Goal: Information Seeking & Learning: Learn about a topic

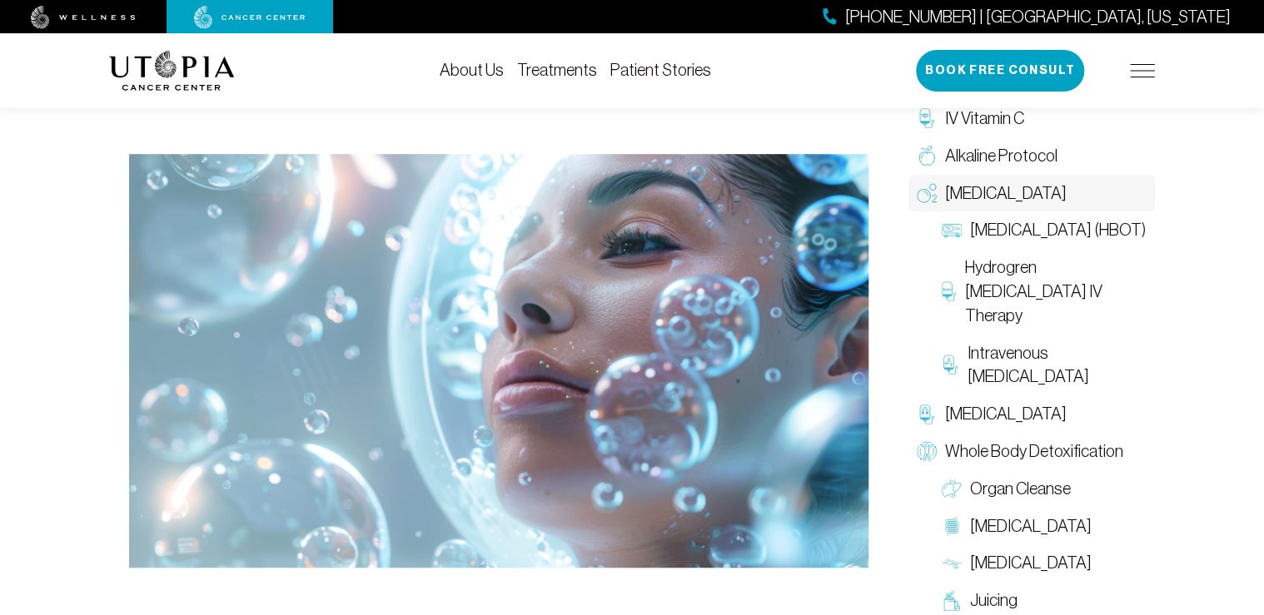
scroll to position [400, 0]
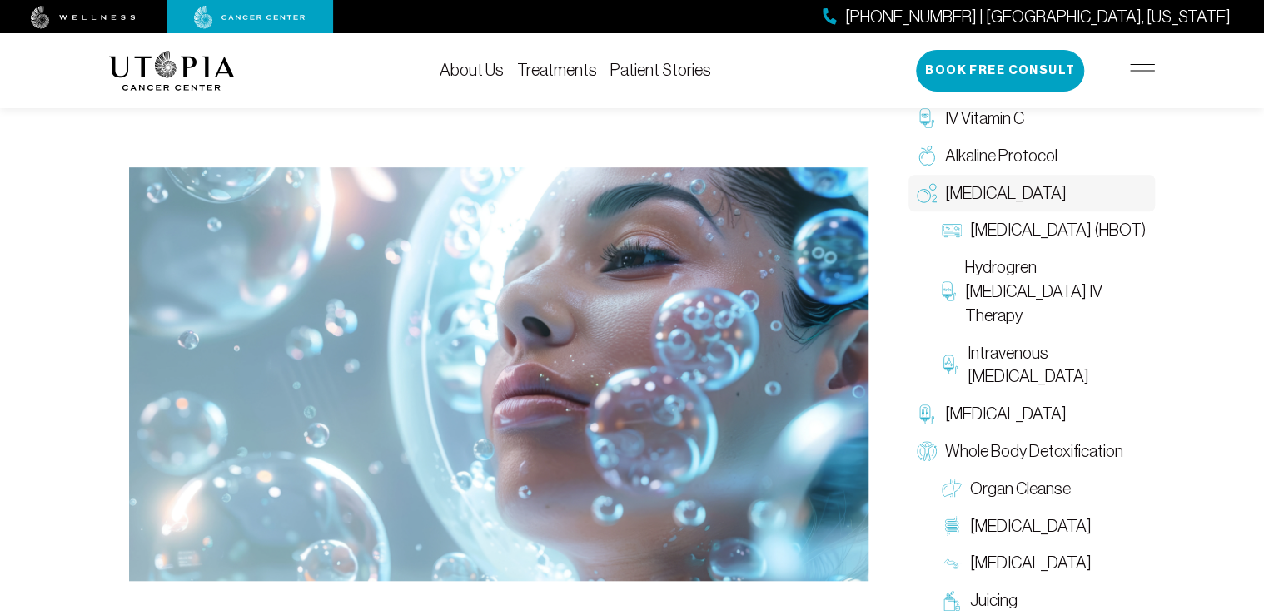
click at [466, 72] on link "About Us" at bounding box center [472, 70] width 64 height 18
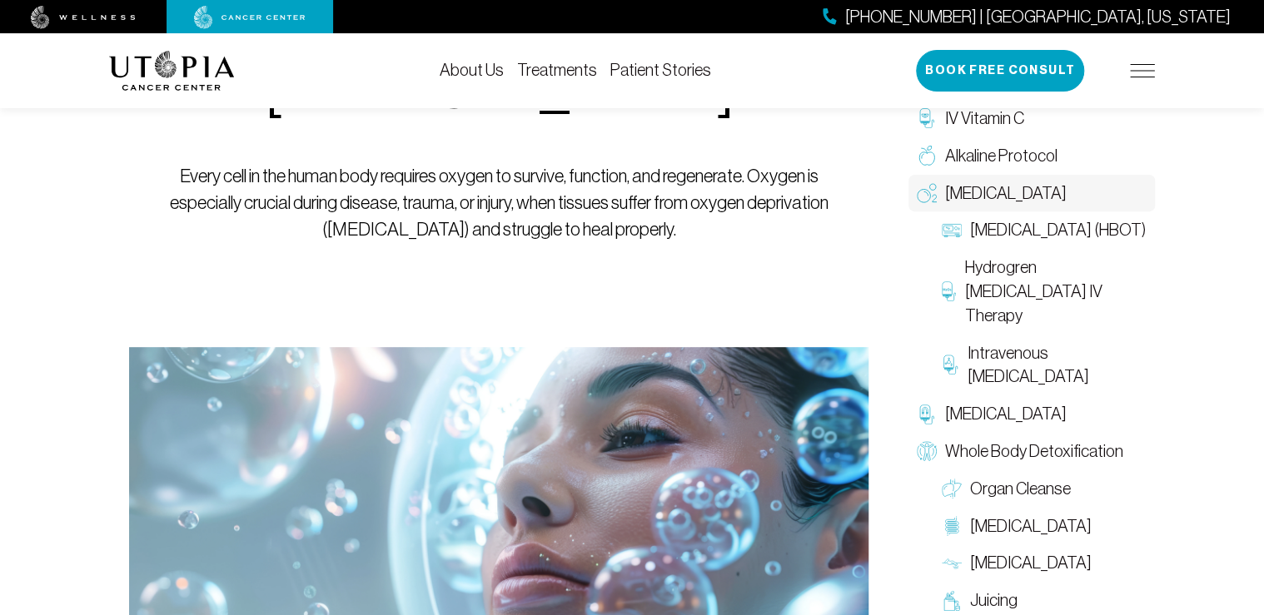
scroll to position [400, 0]
